Goal: Navigation & Orientation: Find specific page/section

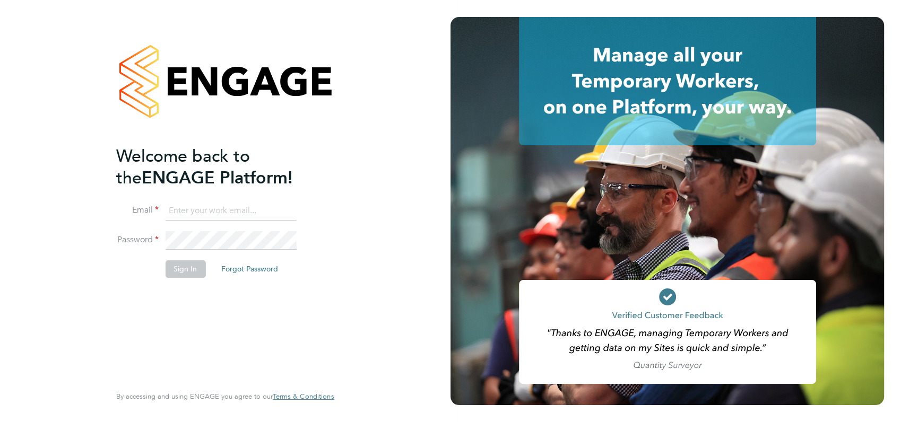
type input "angela@class1personnel.com"
click at [300, 236] on li "Password" at bounding box center [219, 246] width 207 height 30
click at [181, 266] on button "Sign In" at bounding box center [185, 269] width 40 height 17
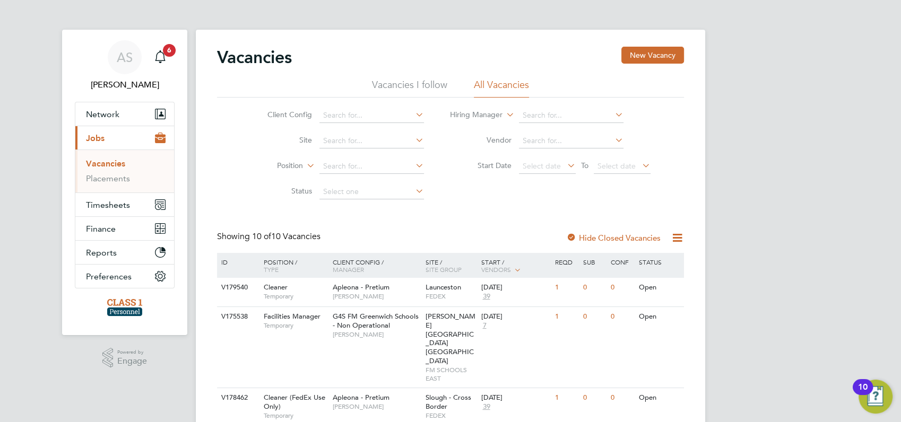
click at [743, 237] on div "AS [PERSON_NAME] Notifications 6 Applications: Network Businesses Sites Workers…" at bounding box center [450, 407] width 901 height 814
click at [108, 162] on link "Vacancies" at bounding box center [105, 164] width 39 height 10
click at [102, 204] on span "Timesheets" at bounding box center [108, 205] width 44 height 10
